Goal: Communication & Community: Answer question/provide support

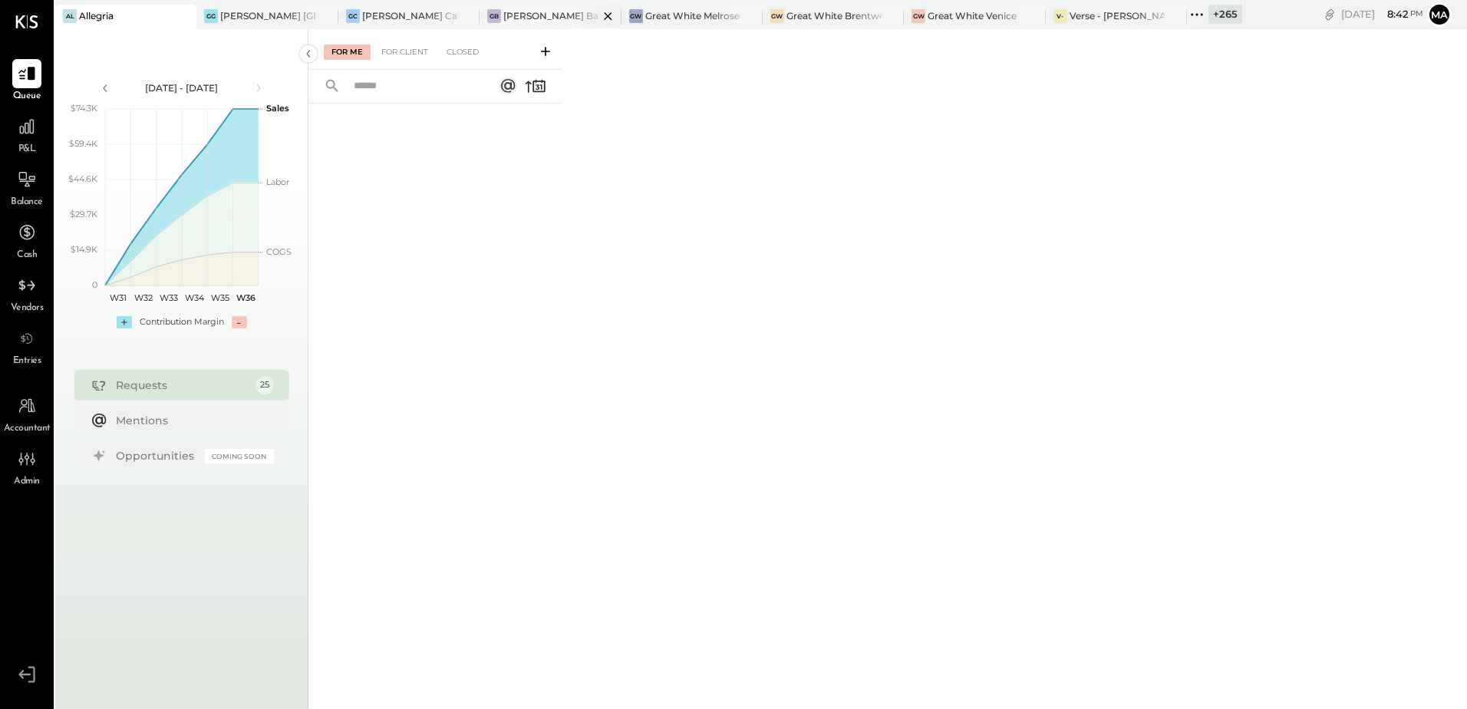
click at [552, 13] on div "[PERSON_NAME] Back Bay" at bounding box center [550, 15] width 94 height 13
click at [394, 23] on div "[PERSON_NAME] Causeway" at bounding box center [408, 17] width 141 height 25
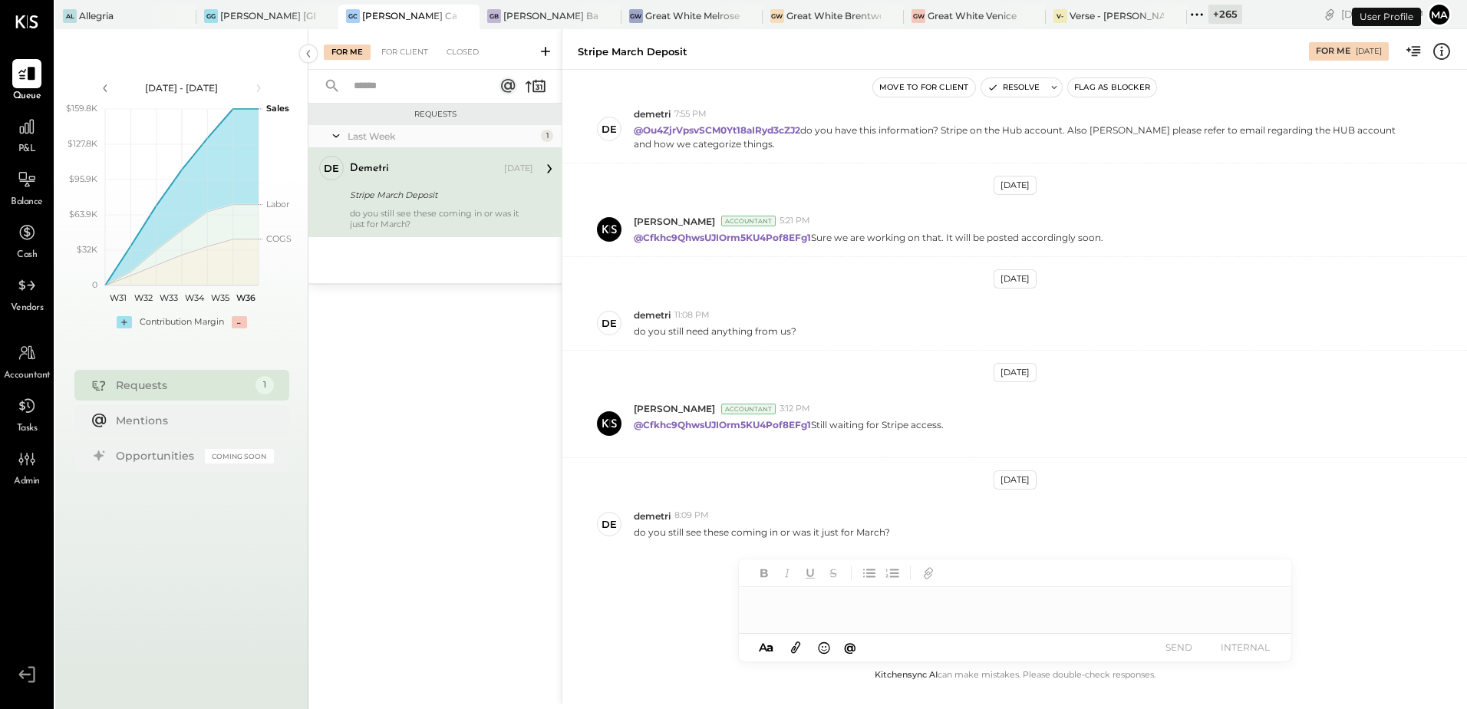
scroll to position [133, 0]
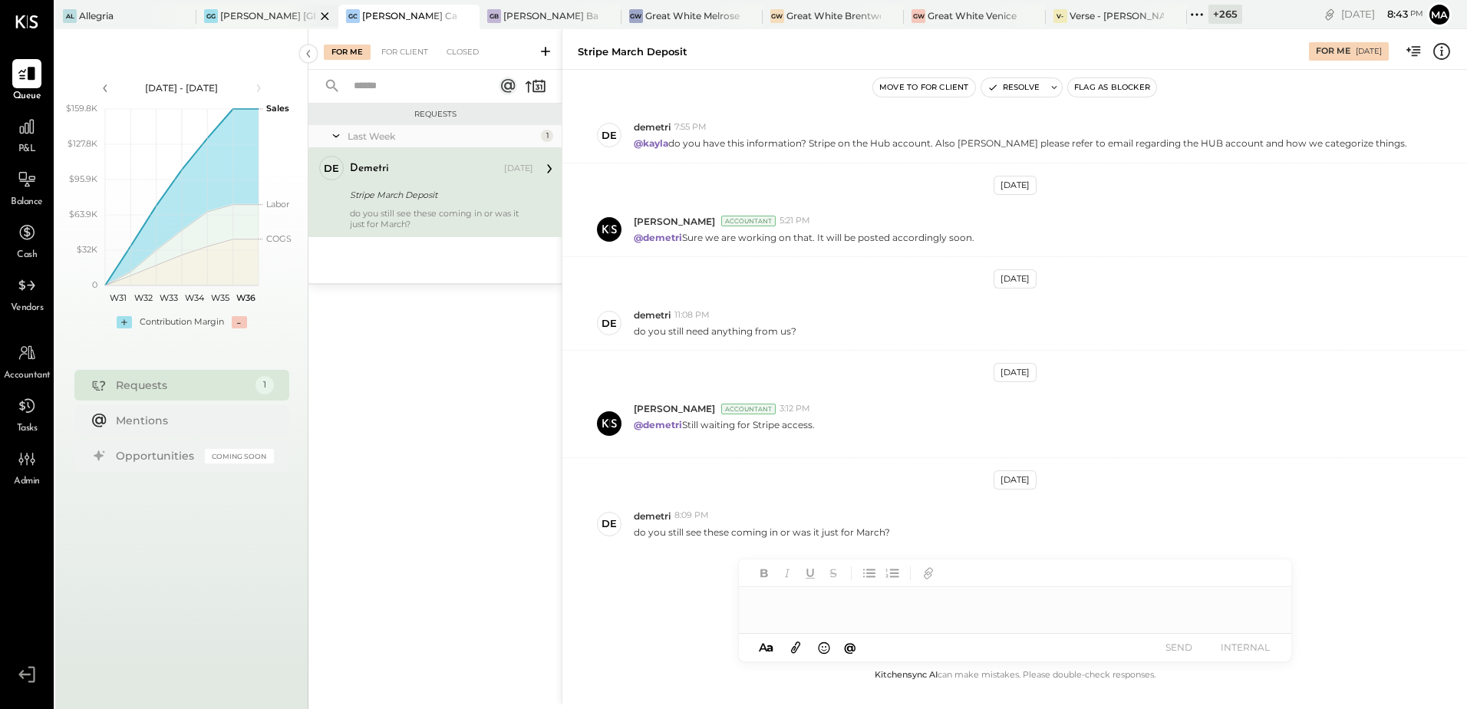
click at [265, 13] on div "[PERSON_NAME] [GEOGRAPHIC_DATA]" at bounding box center [267, 15] width 94 height 13
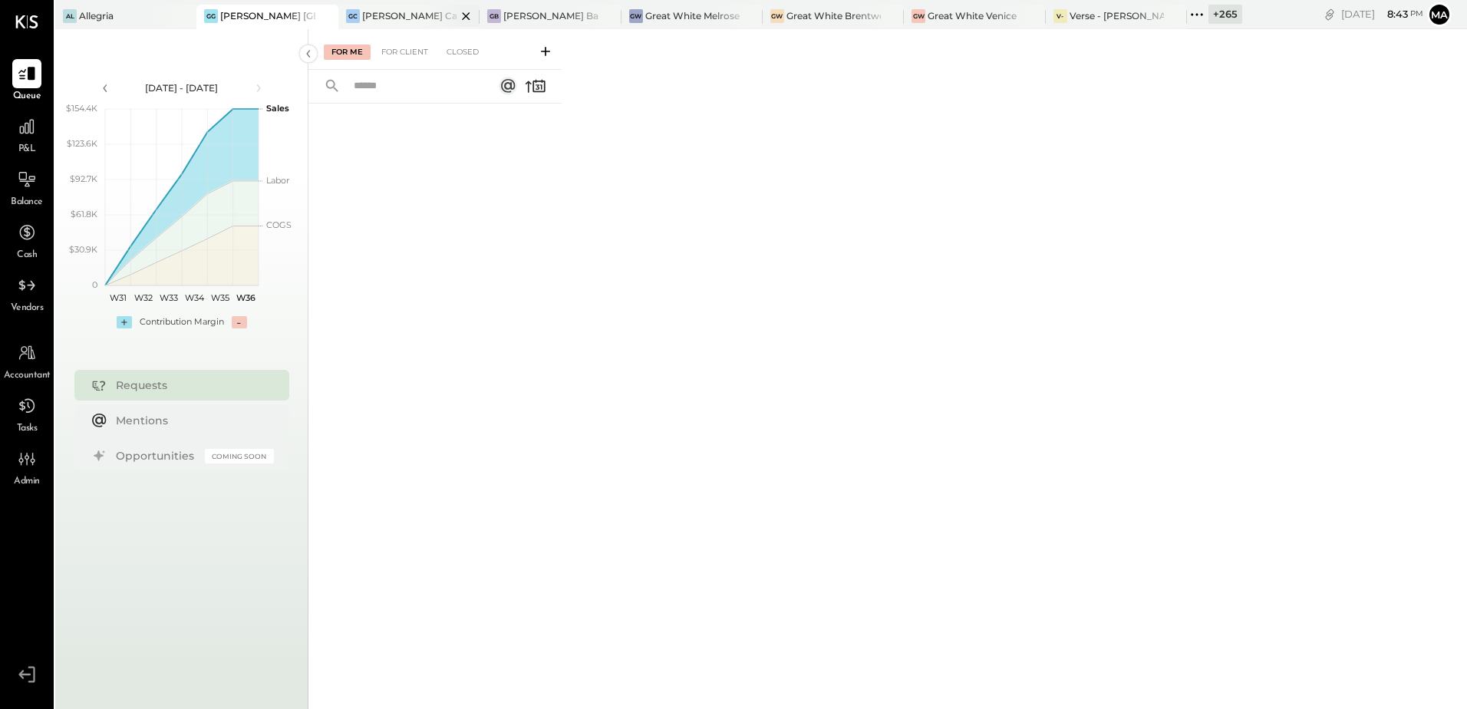
click at [400, 17] on div "[PERSON_NAME] Causeway" at bounding box center [409, 15] width 94 height 13
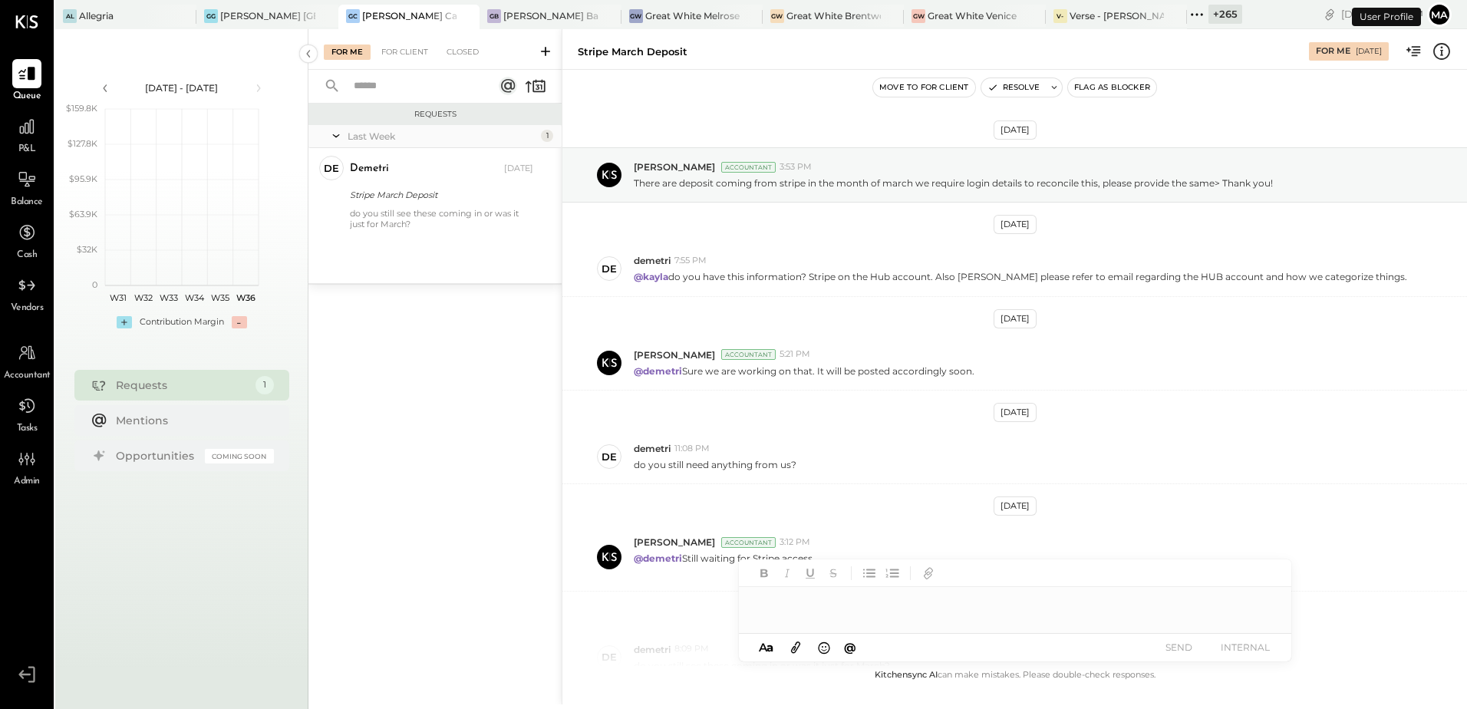
scroll to position [133, 0]
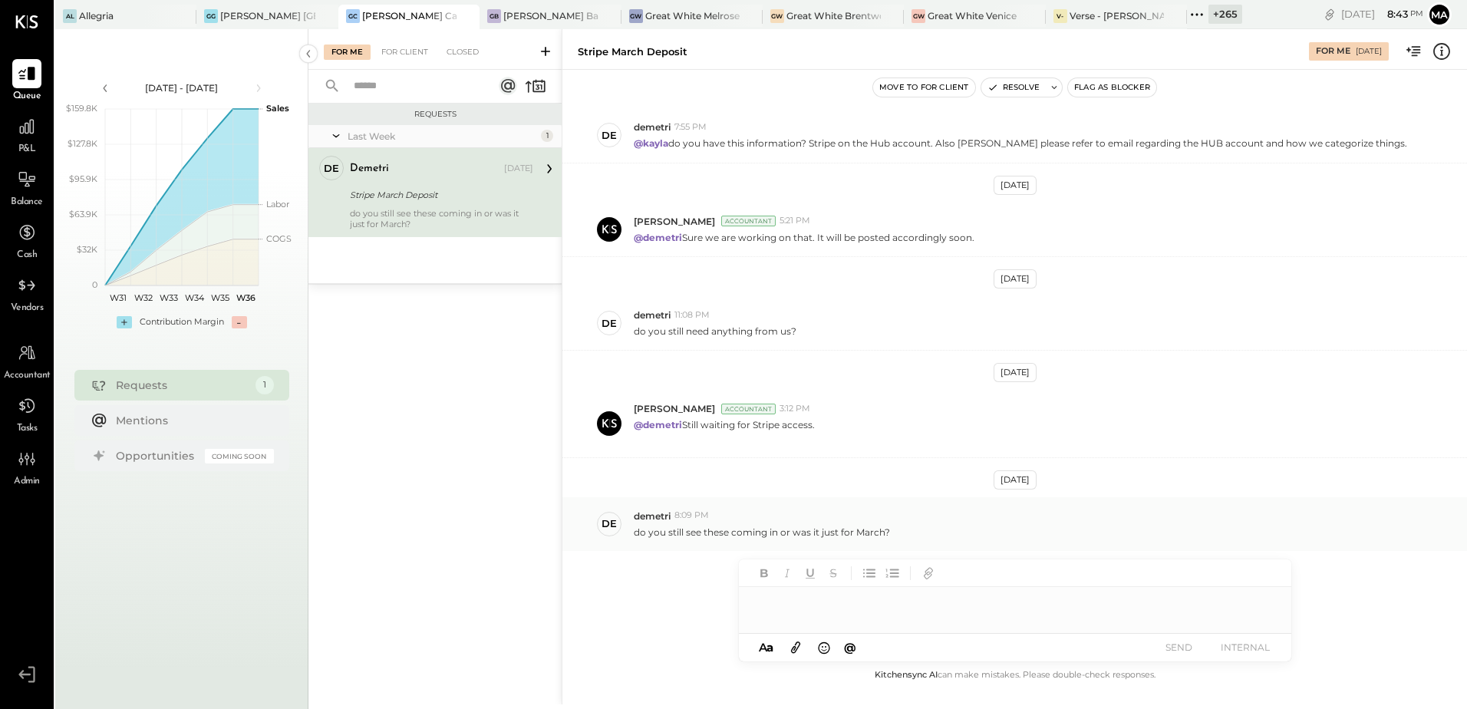
click at [840, 500] on div "de [PERSON_NAME] 8:09 PM do you still see these coming in or was it just for Ma…" at bounding box center [1014, 524] width 904 height 54
click at [914, 532] on div "do you still see these coming in or was it just for March?" at bounding box center [1044, 530] width 821 height 16
drag, startPoint x: 628, startPoint y: 535, endPoint x: 888, endPoint y: 532, distance: 260.1
click at [888, 532] on div "de [PERSON_NAME] 8:09 PM do you still see these coming in or was it just for Ma…" at bounding box center [1014, 524] width 904 height 54
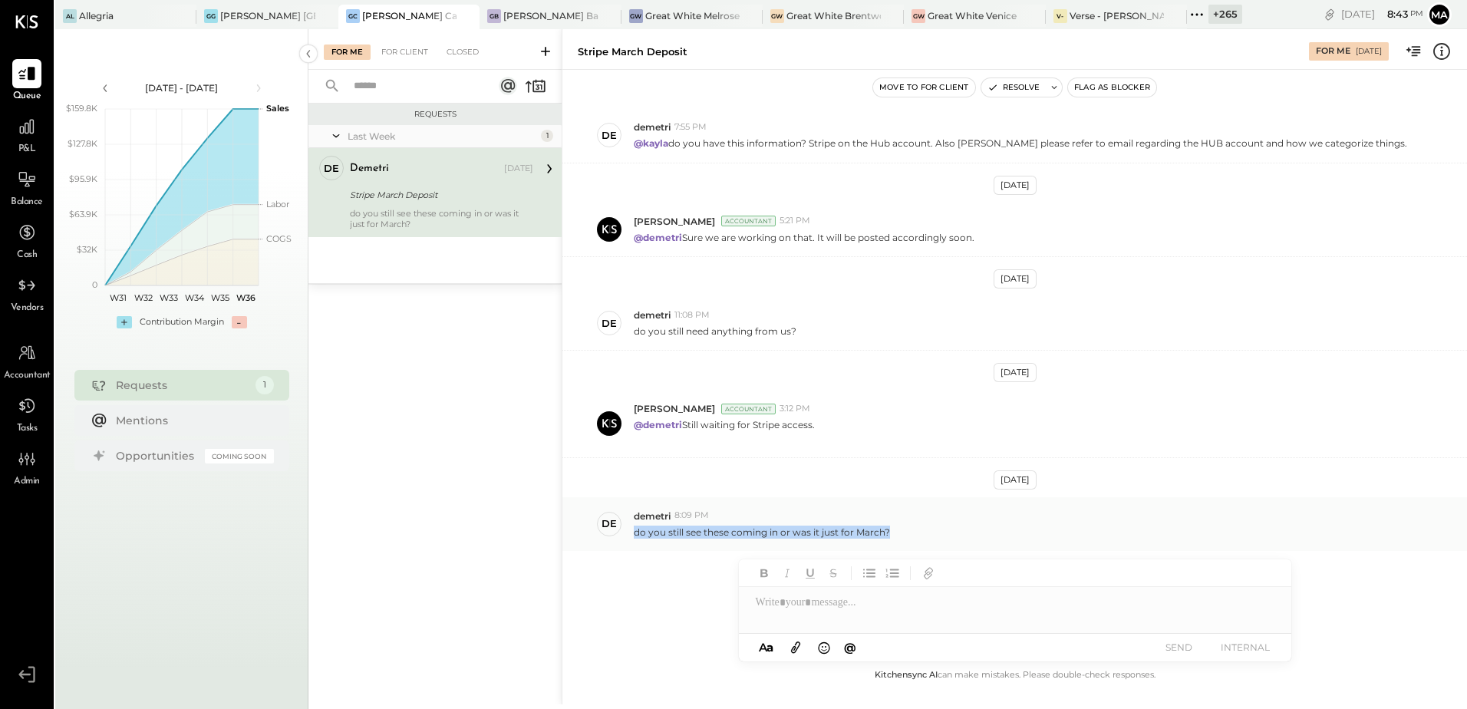
drag, startPoint x: 888, startPoint y: 532, endPoint x: 932, endPoint y: 534, distance: 43.8
click at [932, 534] on div "do you still see these coming in or was it just for March?" at bounding box center [1044, 530] width 821 height 16
